Goal: Task Accomplishment & Management: Use online tool/utility

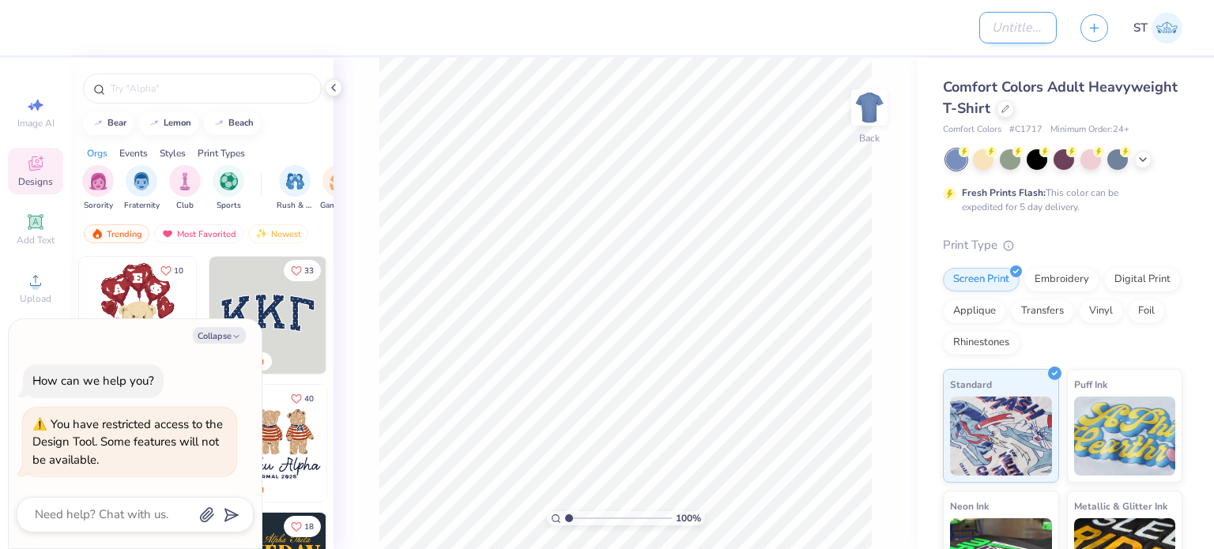
click at [986, 27] on input "Design Title" at bounding box center [1017, 28] width 77 height 32
type textarea "x"
type input "S"
type textarea "x"
type input "SA"
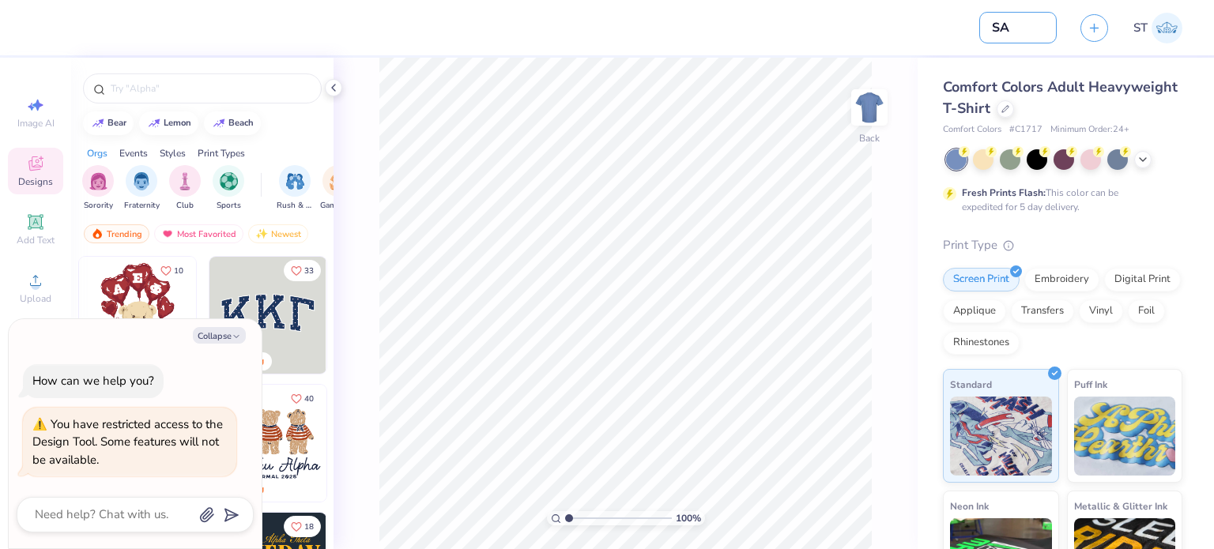
type textarea "x"
type input "S"
type textarea "x"
type input "T"
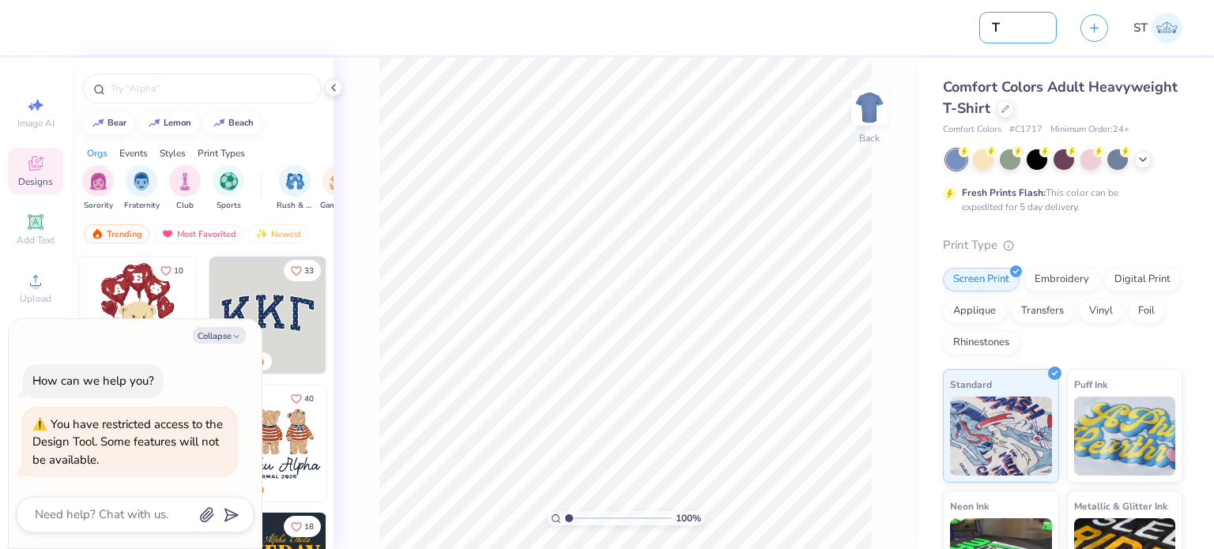
type textarea "x"
type input "TE"
type textarea "x"
type input "TES"
type textarea "x"
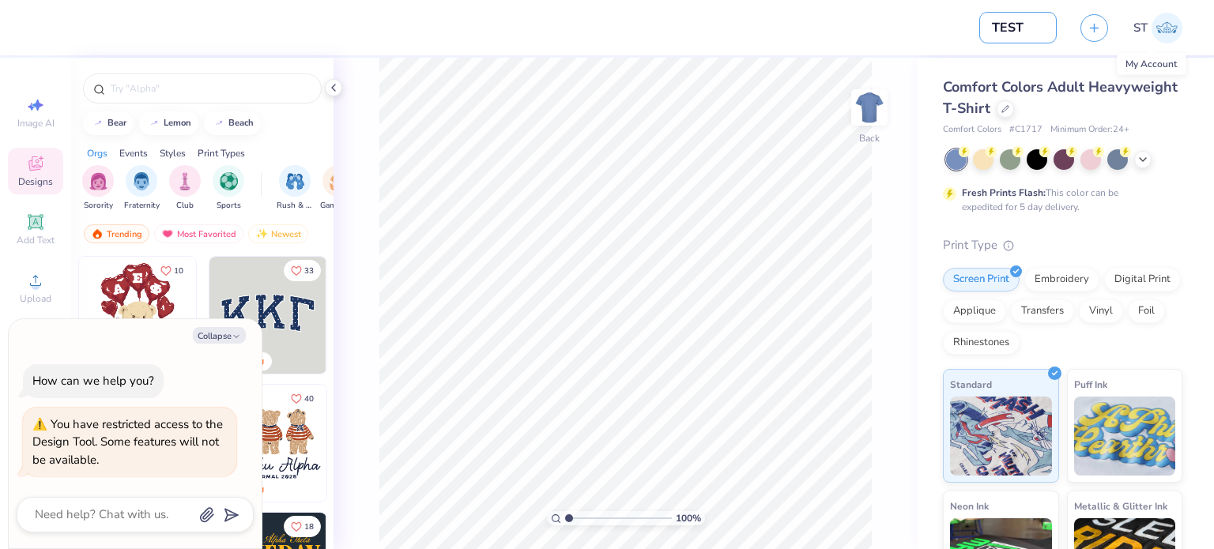
type input "TEST"
click at [1170, 28] on img at bounding box center [1166, 28] width 31 height 31
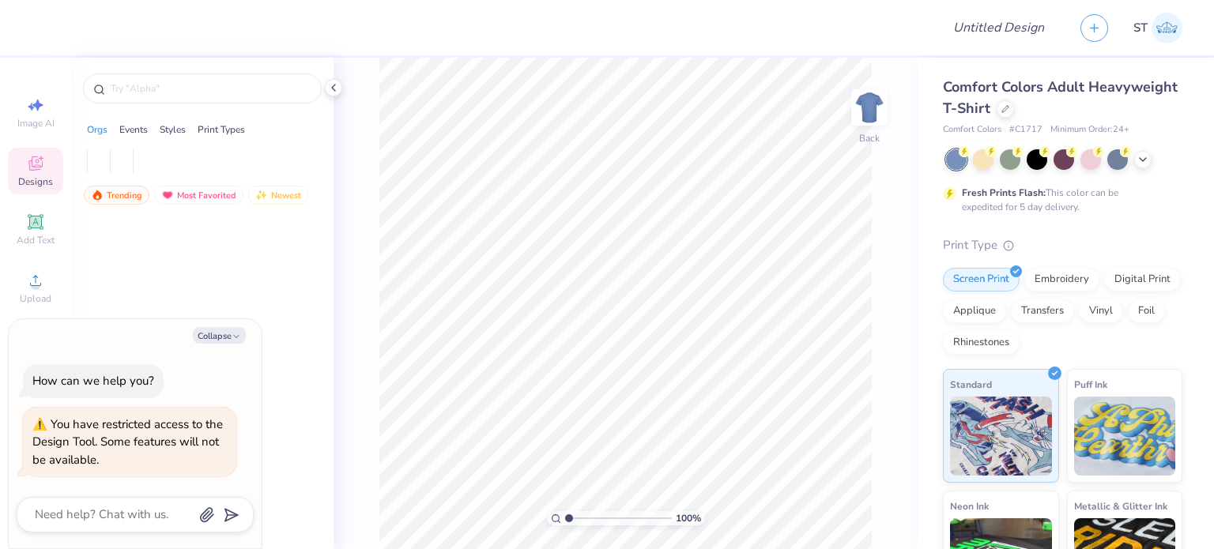
type textarea "x"
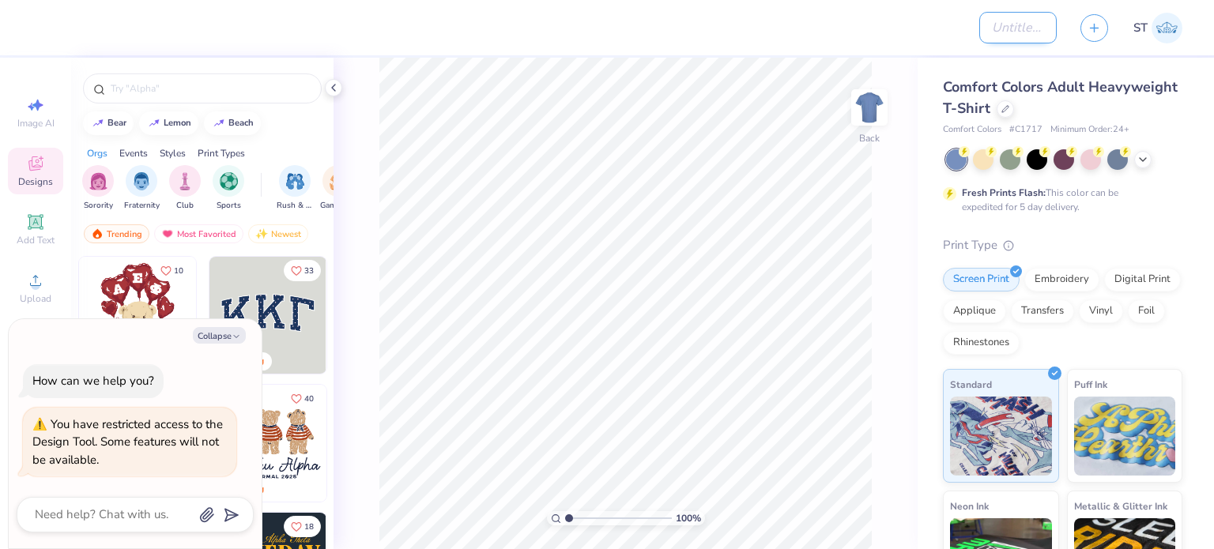
click at [979, 21] on input "Design Title" at bounding box center [1017, 28] width 77 height 32
type input "T"
type textarea "x"
type input "TE"
type textarea "x"
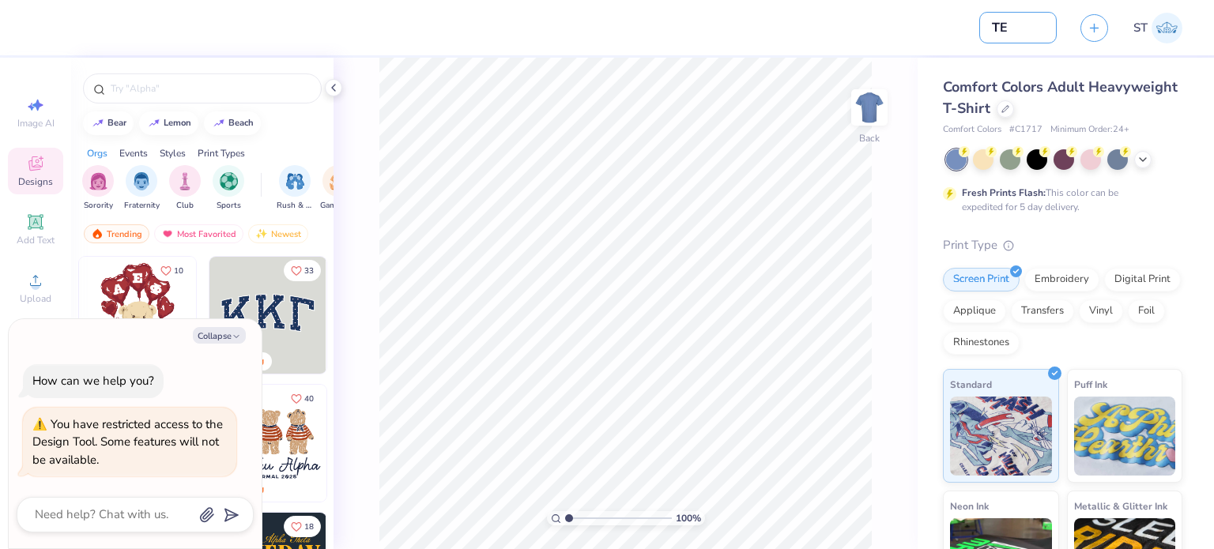
type input "TES"
type textarea "x"
type input "TEST"
type textarea "x"
type input "TEST"
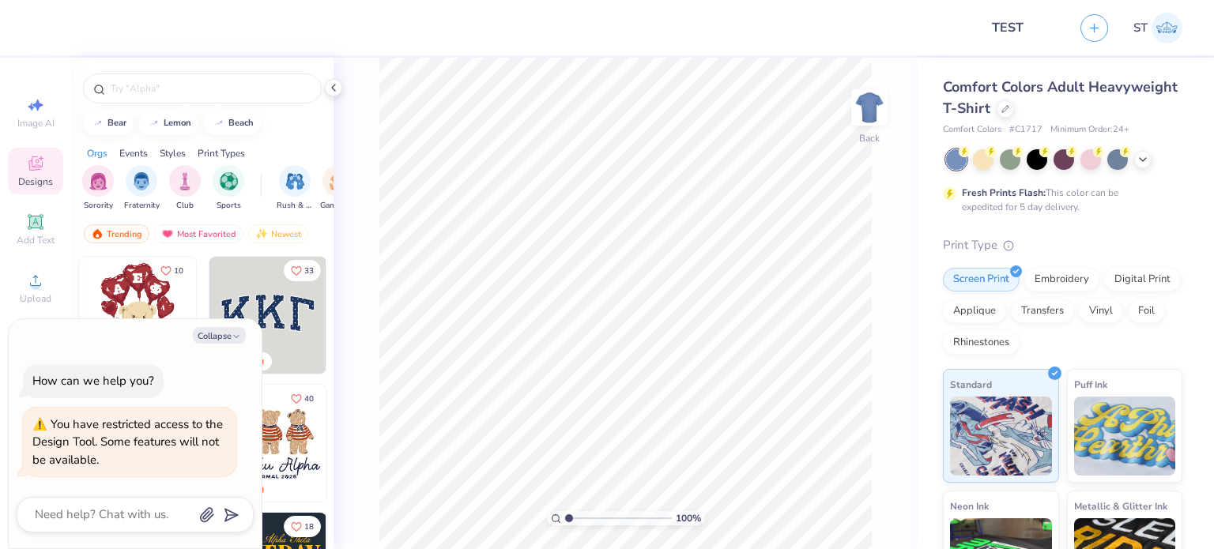
click at [882, 407] on div "100 % Back" at bounding box center [625, 304] width 584 height 492
click at [233, 333] on icon "button" at bounding box center [236, 336] width 9 height 9
type textarea "x"
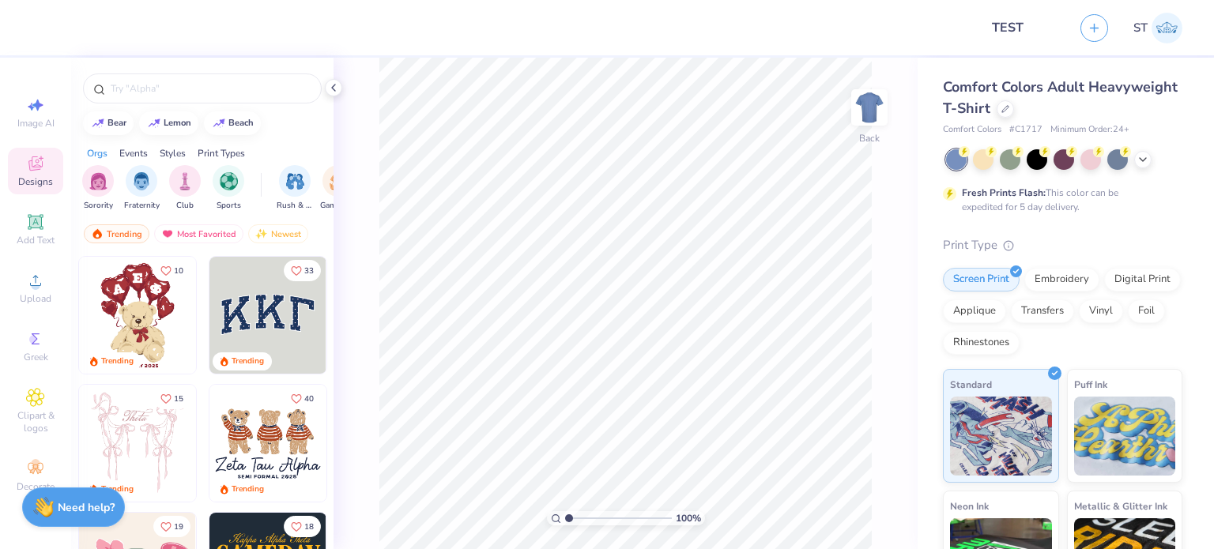
click at [146, 325] on img at bounding box center [137, 315] width 117 height 117
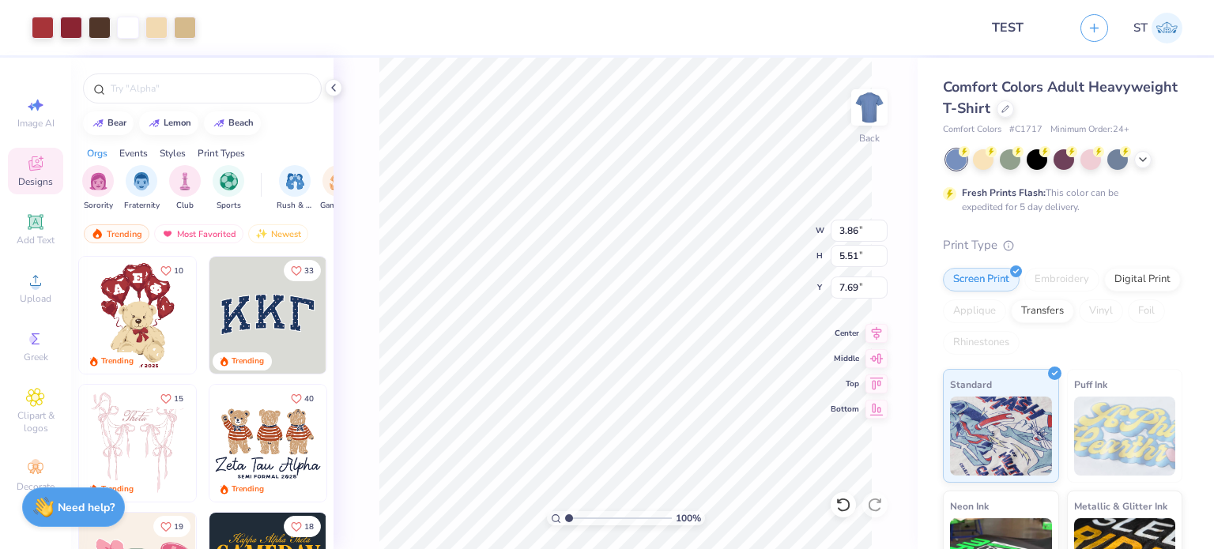
type input "7.69"
click at [756, 41] on div at bounding box center [587, 27] width 759 height 55
click at [36, 243] on span "Add Text" at bounding box center [36, 240] width 38 height 13
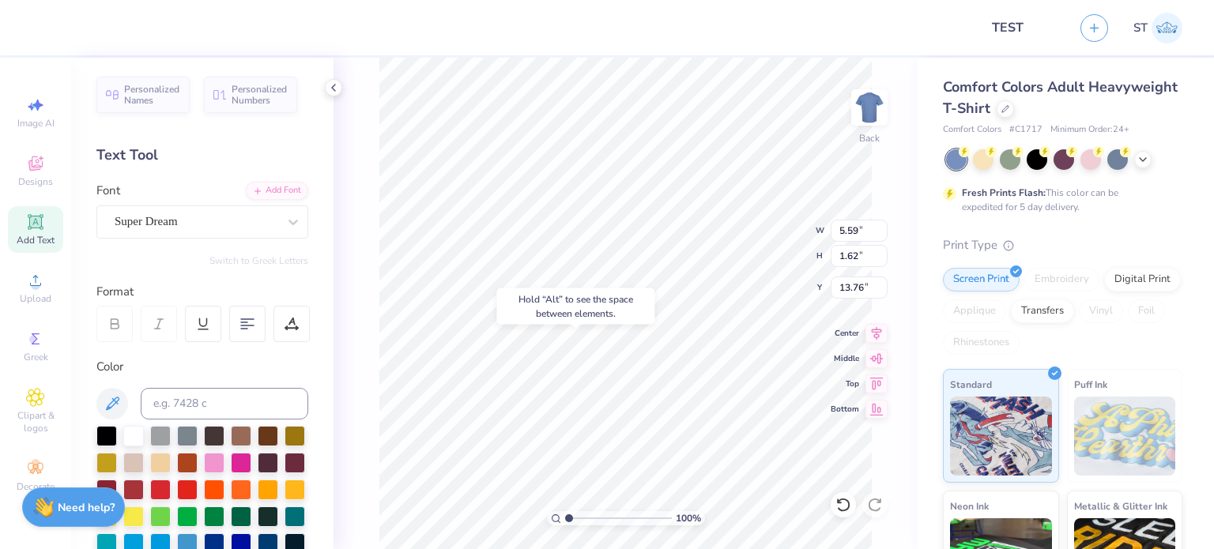
type input "13.76"
type textarea "TEST"
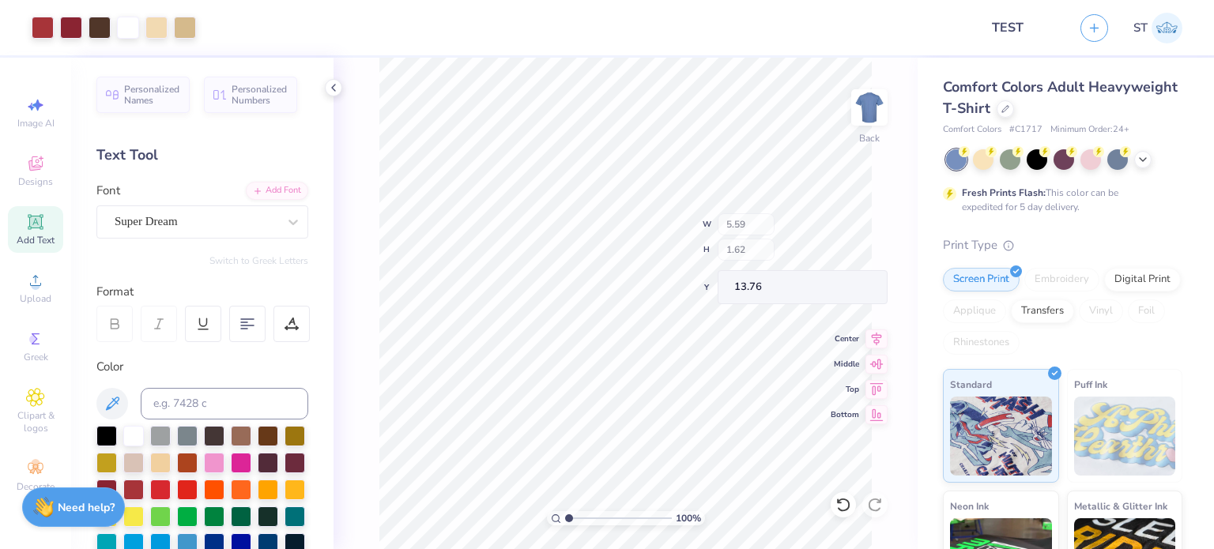
click at [794, 12] on div at bounding box center [587, 27] width 759 height 55
click at [732, 21] on div at bounding box center [587, 27] width 759 height 55
click at [1170, 29] on img at bounding box center [1166, 28] width 31 height 31
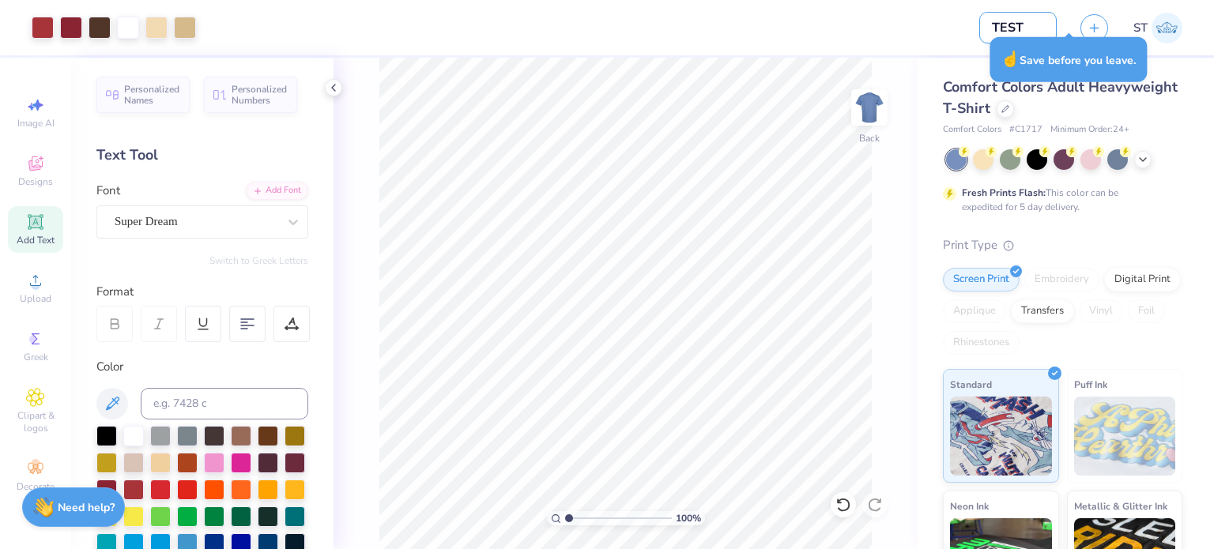
click at [1012, 22] on input "TEST" at bounding box center [1017, 28] width 77 height 32
click at [1037, 25] on input "TEST" at bounding box center [1017, 28] width 77 height 32
type input "TEST"
click at [1097, 24] on icon "button" at bounding box center [1093, 25] width 13 height 13
click at [993, 25] on input "TEST" at bounding box center [1017, 28] width 77 height 32
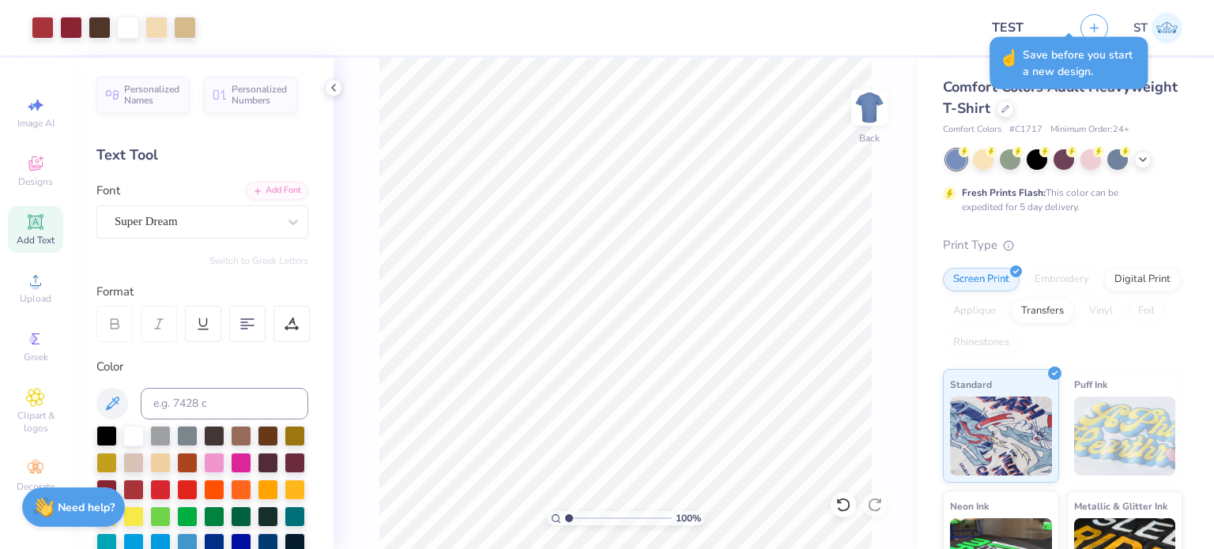
click at [1196, 23] on div "ST" at bounding box center [1140, 27] width 145 height 55
click at [1172, 21] on img at bounding box center [1166, 28] width 31 height 31
click at [1008, 19] on input "TEST" at bounding box center [1017, 28] width 77 height 32
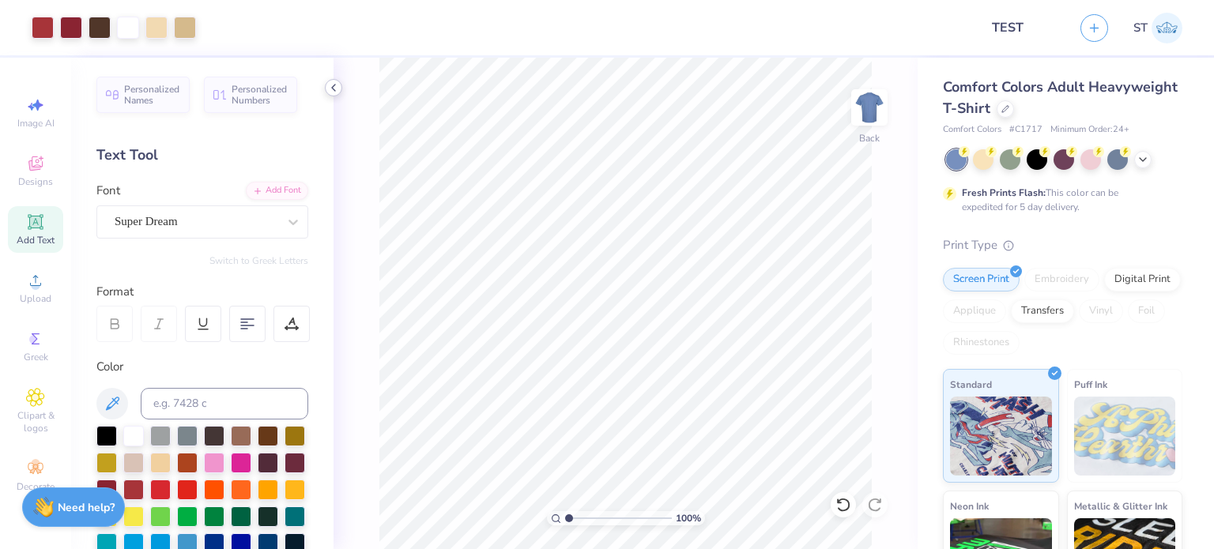
click at [337, 83] on icon at bounding box center [333, 87] width 13 height 13
